Goal: Information Seeking & Learning: Learn about a topic

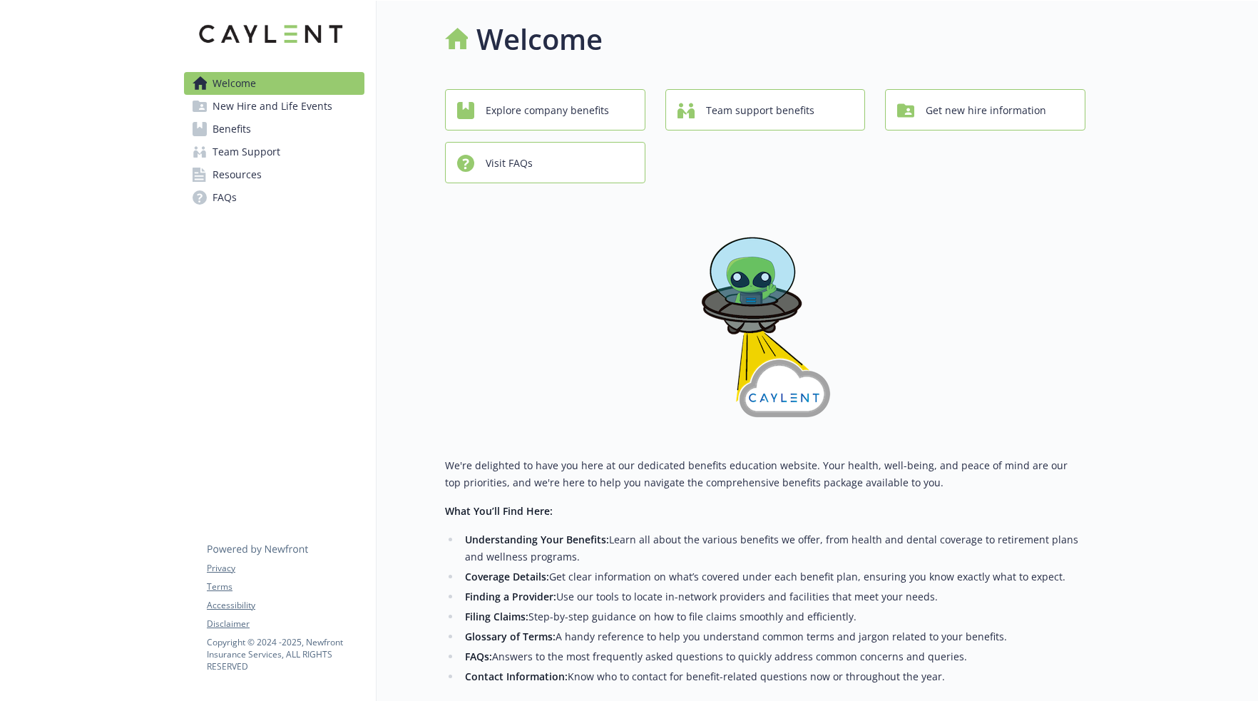
click at [248, 113] on span "New Hire and Life Events" at bounding box center [272, 106] width 120 height 23
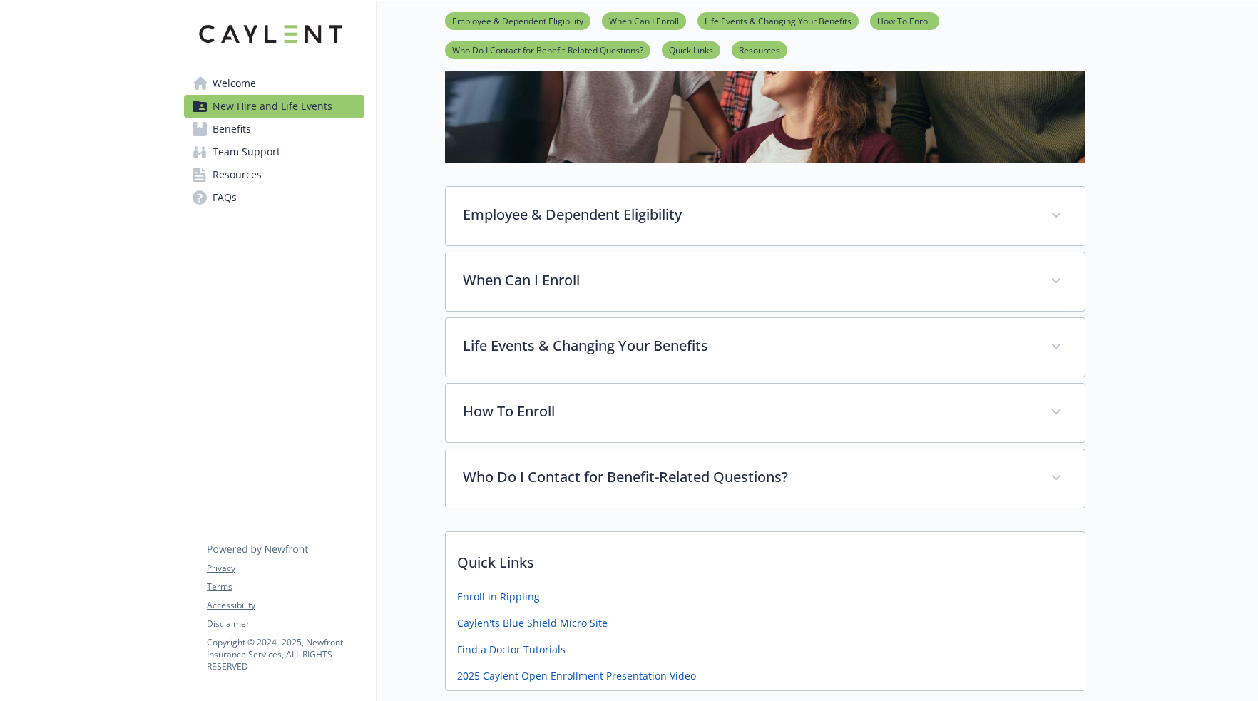
scroll to position [88, 0]
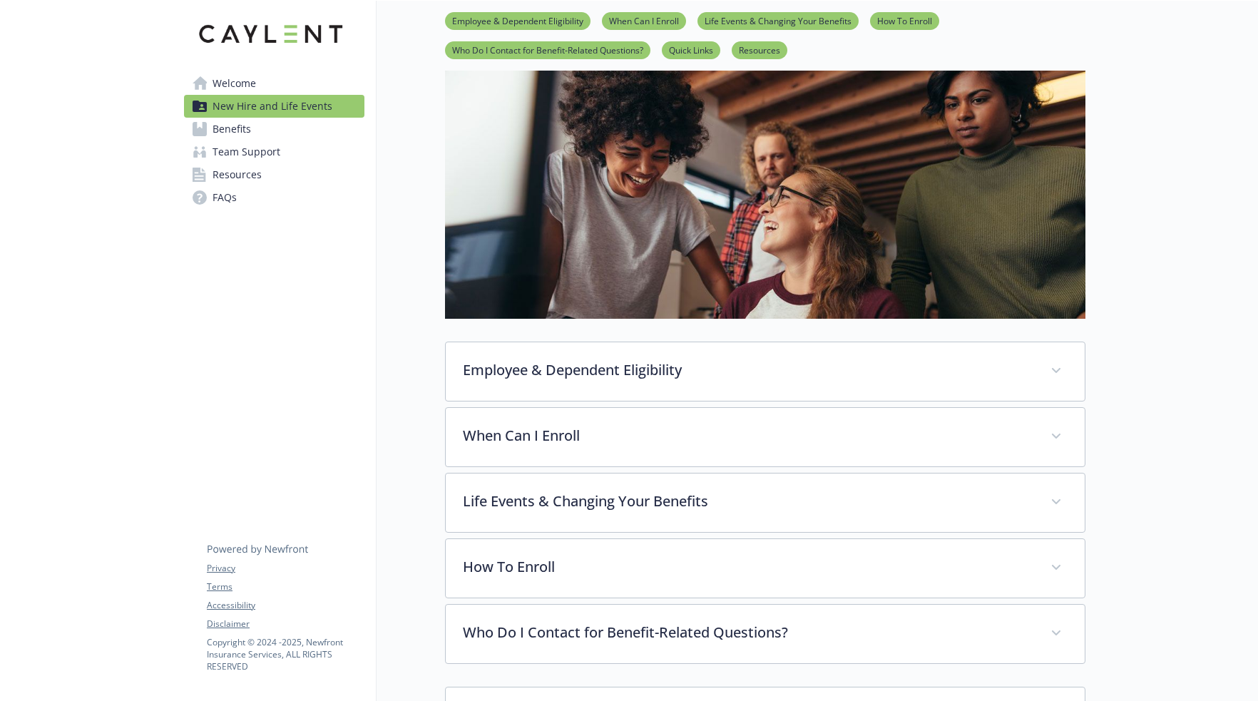
click at [284, 133] on link "Benefits" at bounding box center [274, 129] width 180 height 23
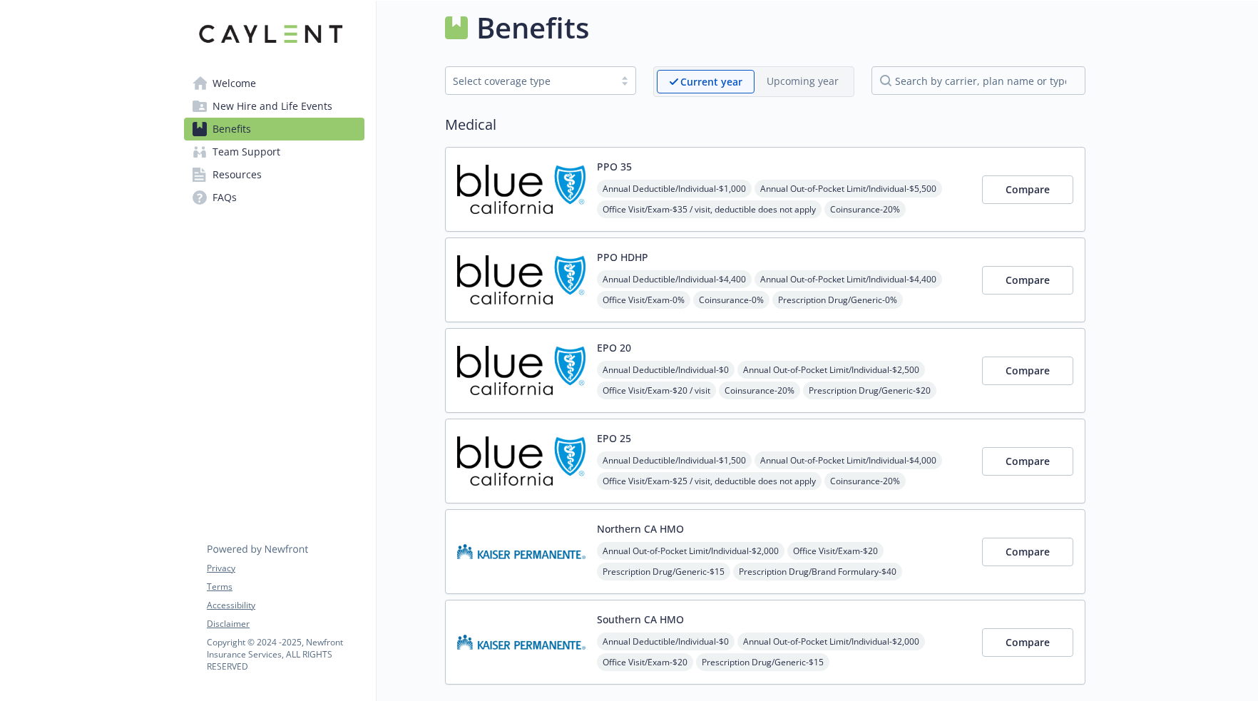
scroll to position [88, 0]
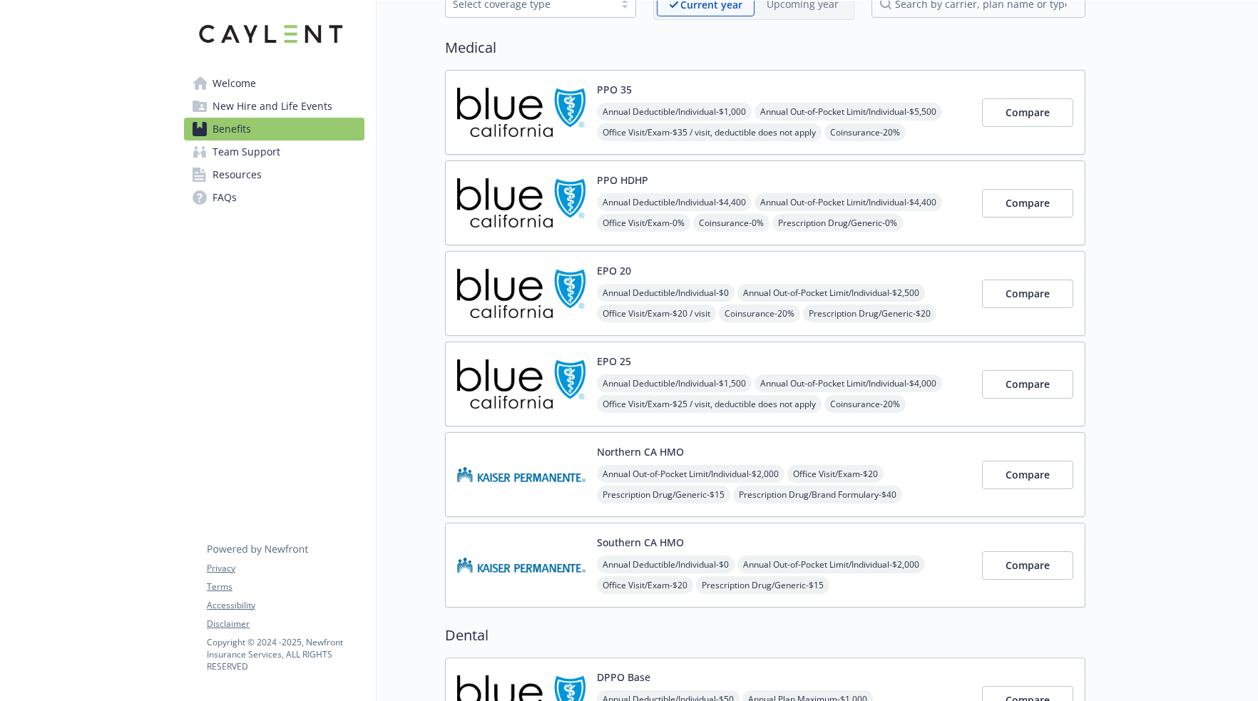
drag, startPoint x: 1127, startPoint y: 282, endPoint x: 1126, endPoint y: 248, distance: 33.5
drag, startPoint x: 1122, startPoint y: 237, endPoint x: 1119, endPoint y: 202, distance: 35.1
